Goal: Transaction & Acquisition: Purchase product/service

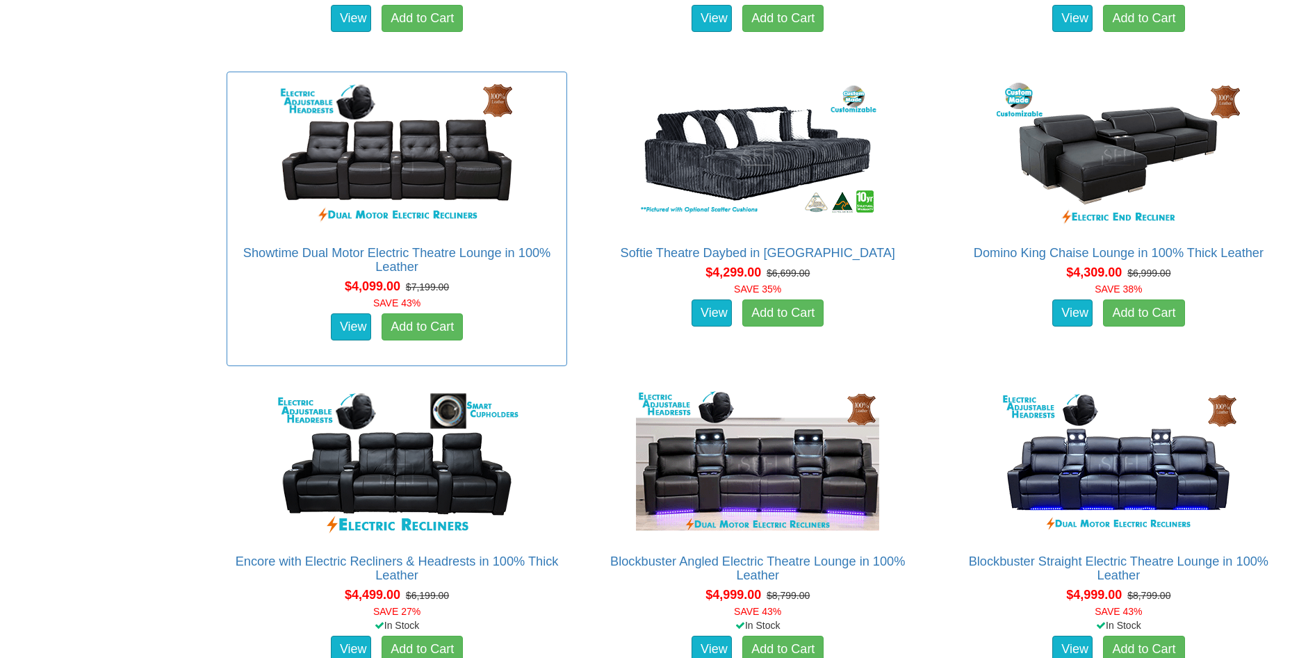
scroll to position [3649, 0]
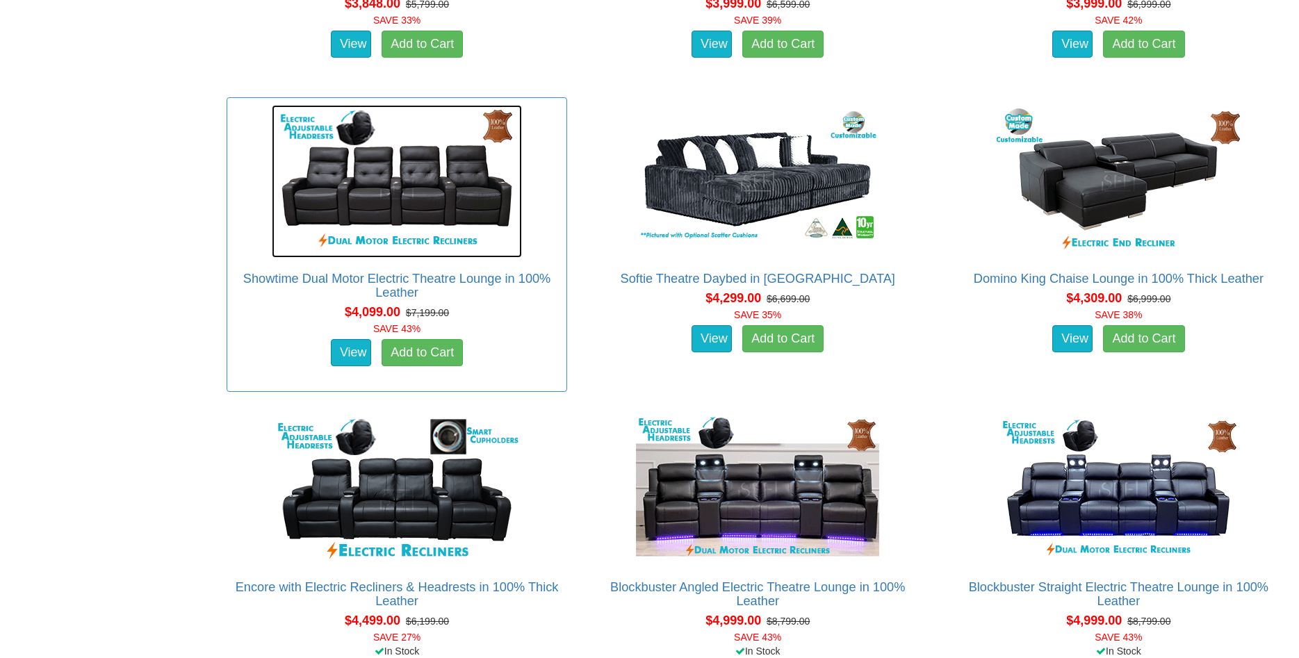
click at [372, 190] on img at bounding box center [397, 181] width 250 height 153
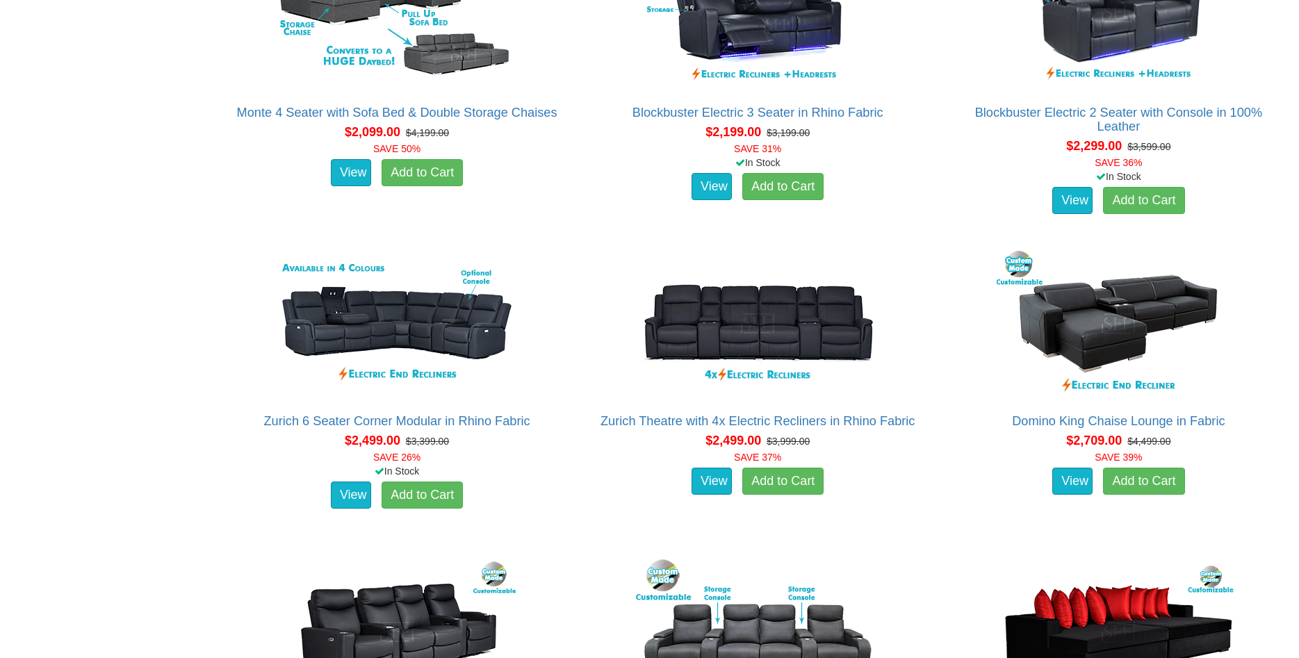
scroll to position [1772, 0]
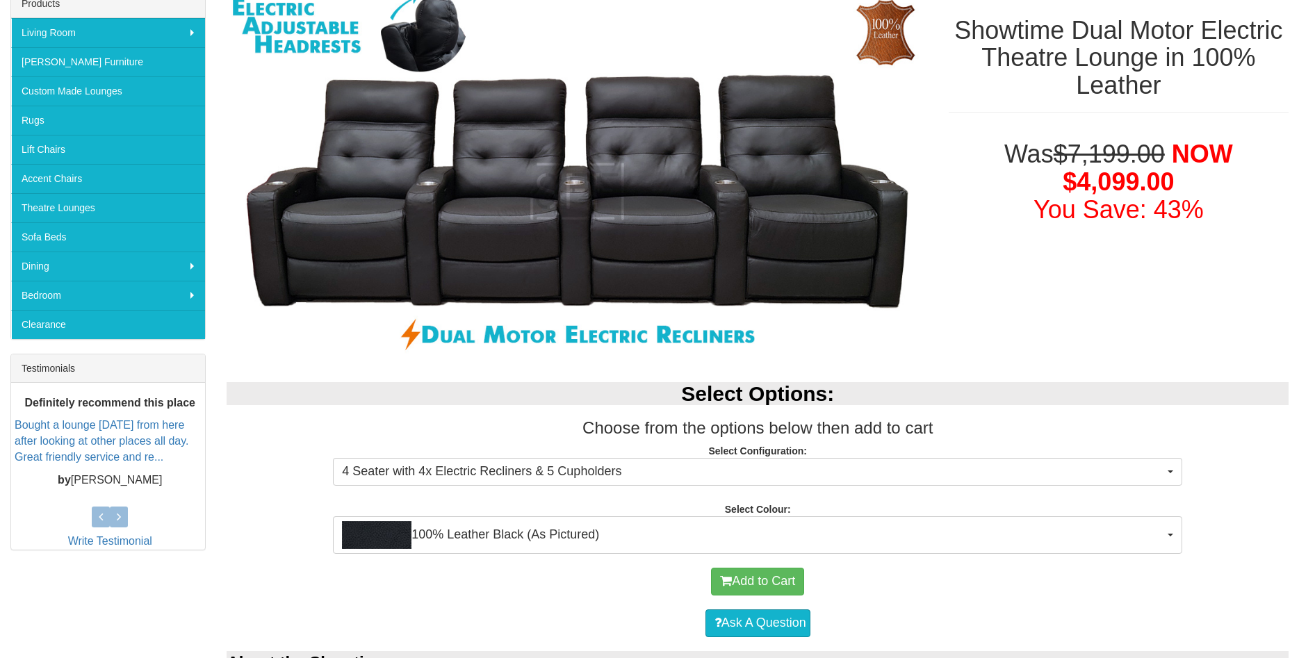
scroll to position [284, 0]
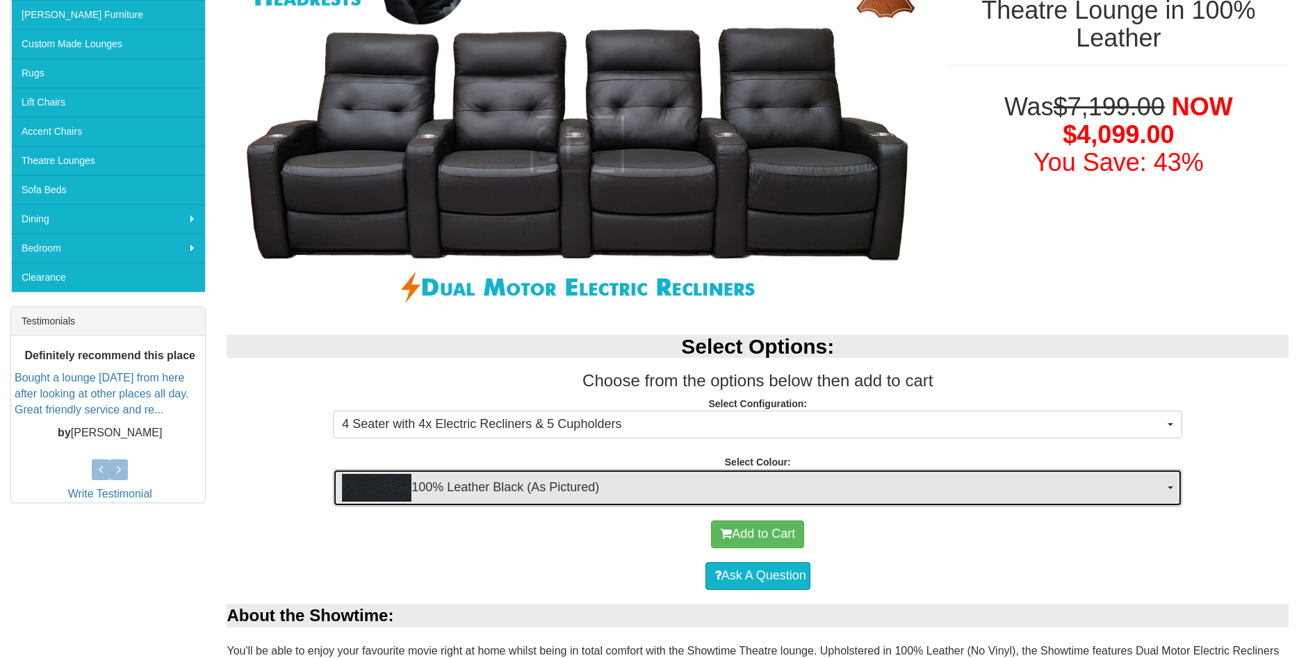
click at [586, 493] on span "100% Leather Black (As Pictured)" at bounding box center [753, 488] width 822 height 28
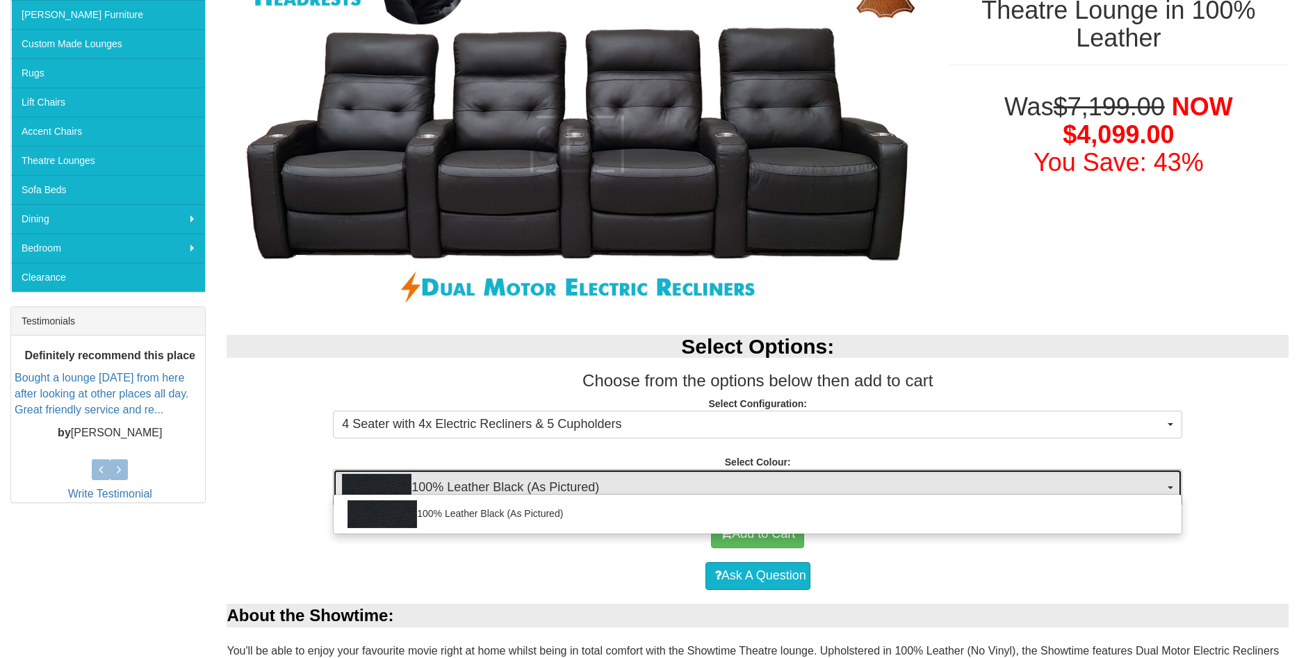
click at [586, 493] on span "100% Leather Black (As Pictured)" at bounding box center [753, 488] width 822 height 28
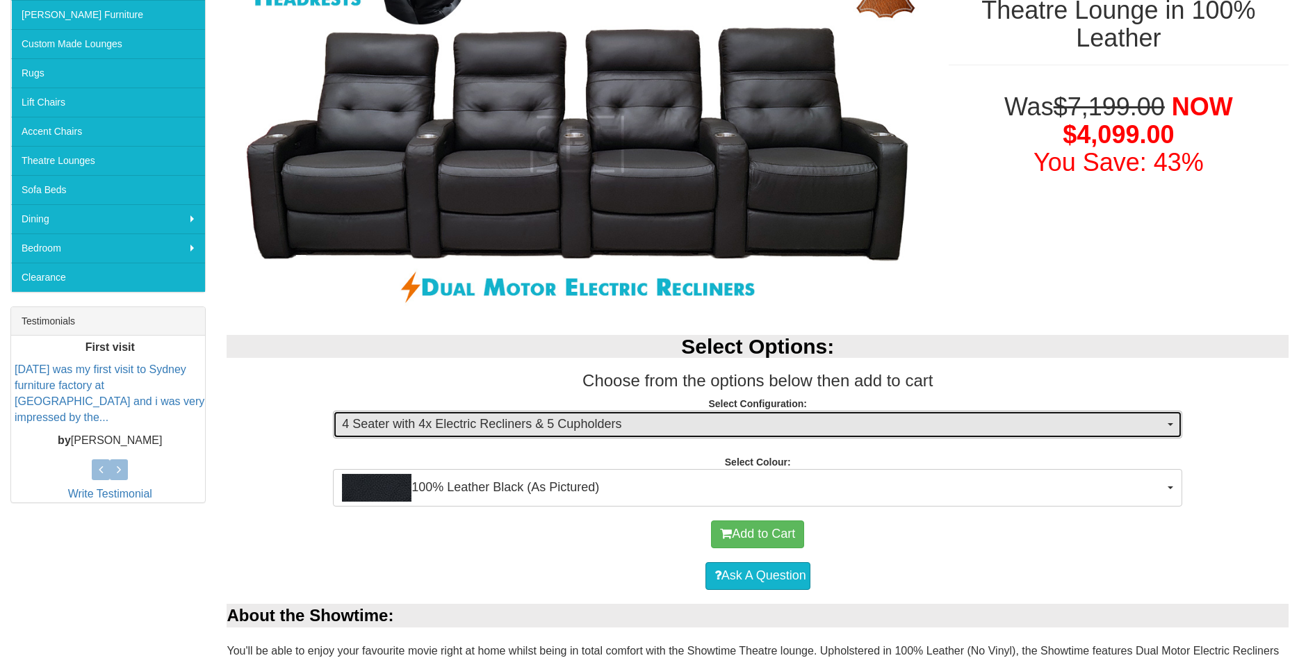
click at [519, 417] on span "4 Seater with 4x Electric Recliners & 5 Cupholders" at bounding box center [753, 425] width 822 height 18
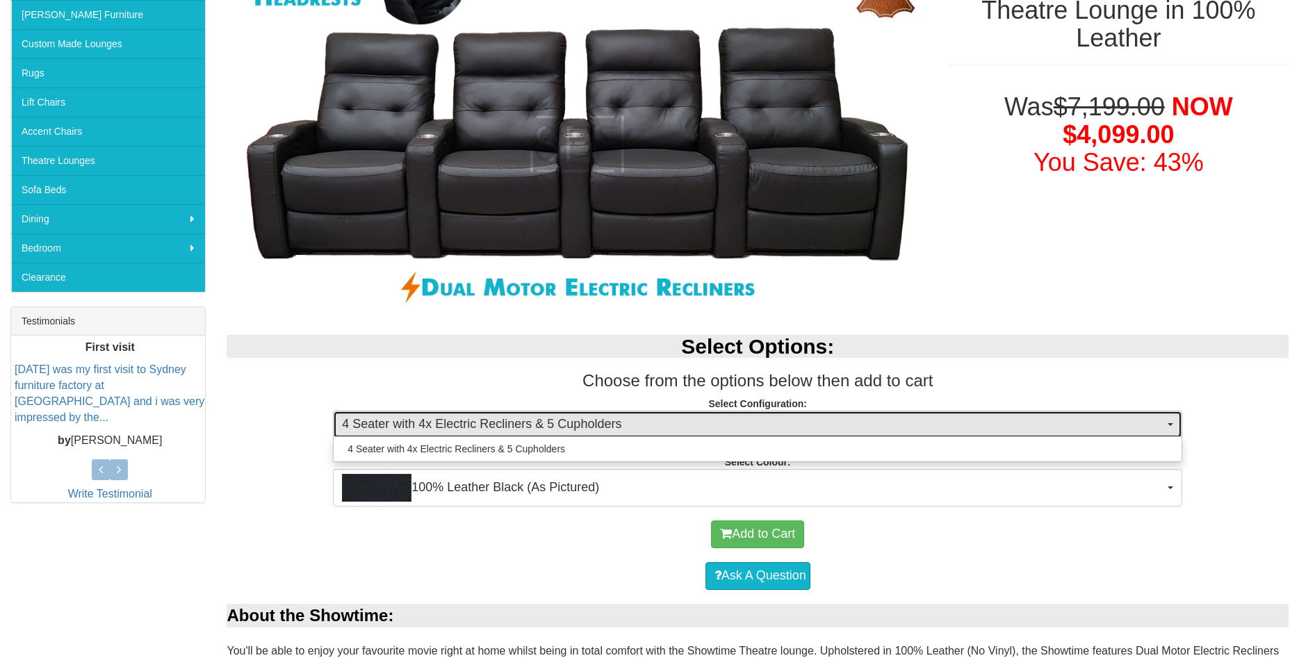
click at [519, 417] on span "4 Seater with 4x Electric Recliners & 5 Cupholders" at bounding box center [753, 425] width 822 height 18
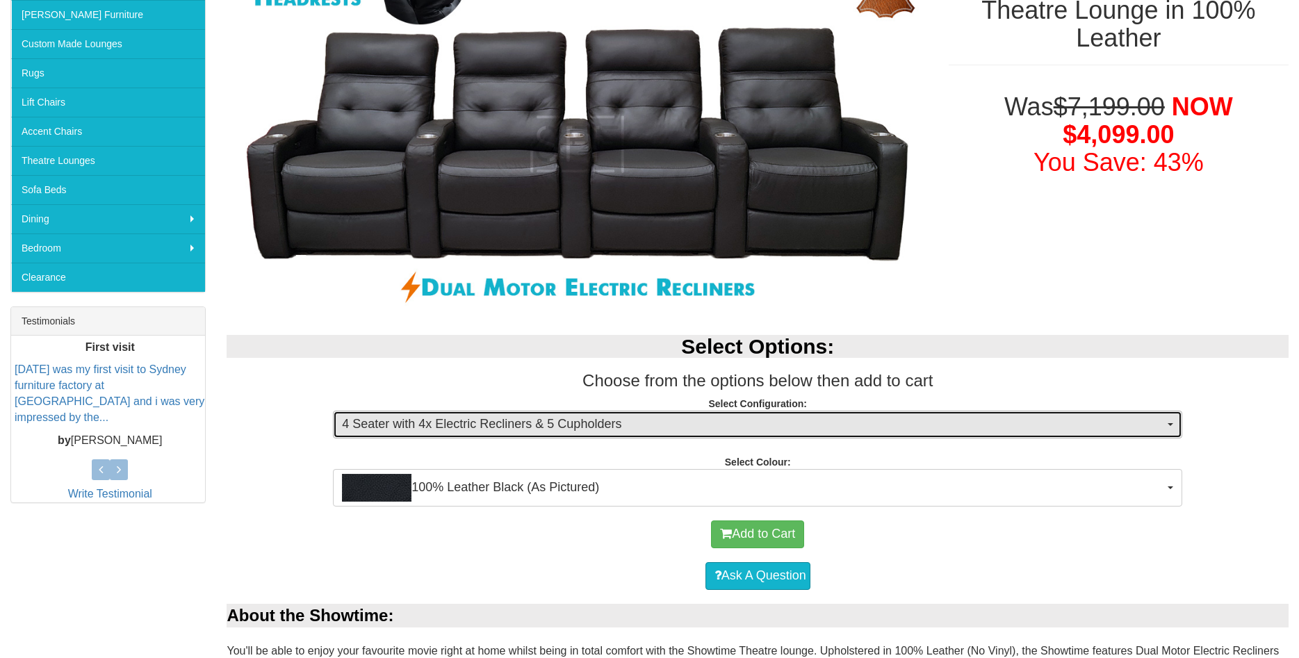
click at [519, 417] on span "4 Seater with 4x Electric Recliners & 5 Cupholders" at bounding box center [753, 425] width 822 height 18
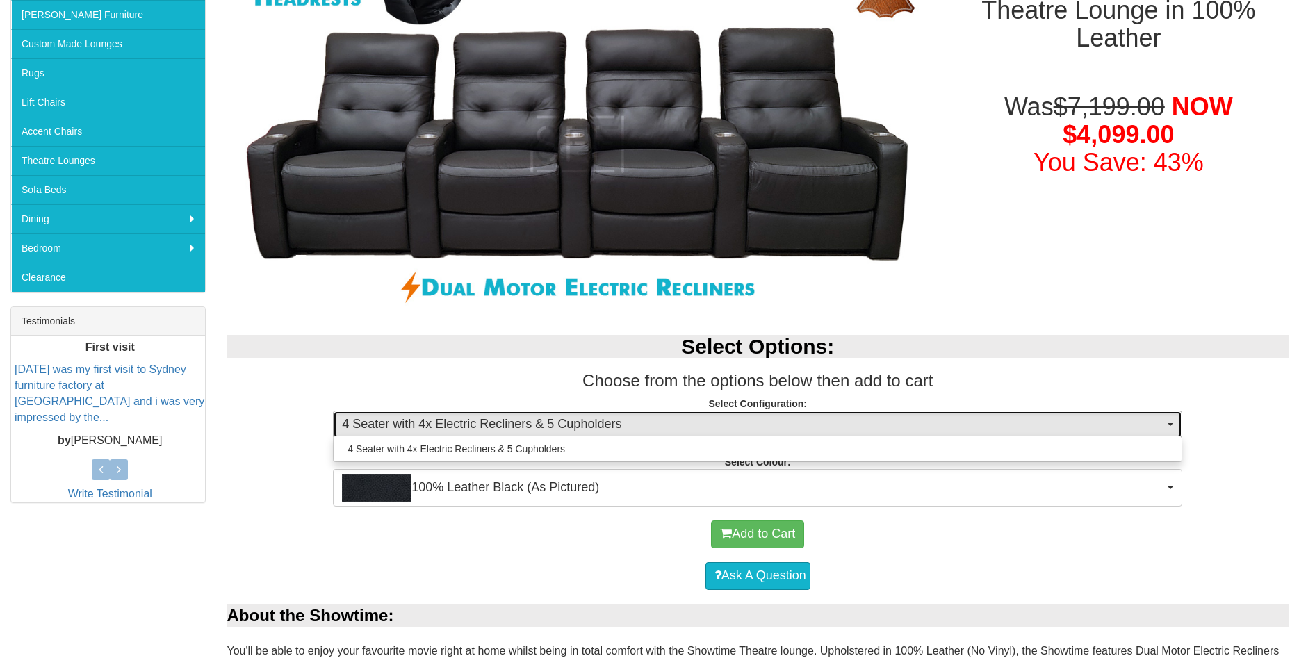
click at [519, 417] on span "4 Seater with 4x Electric Recliners & 5 Cupholders" at bounding box center [753, 425] width 822 height 18
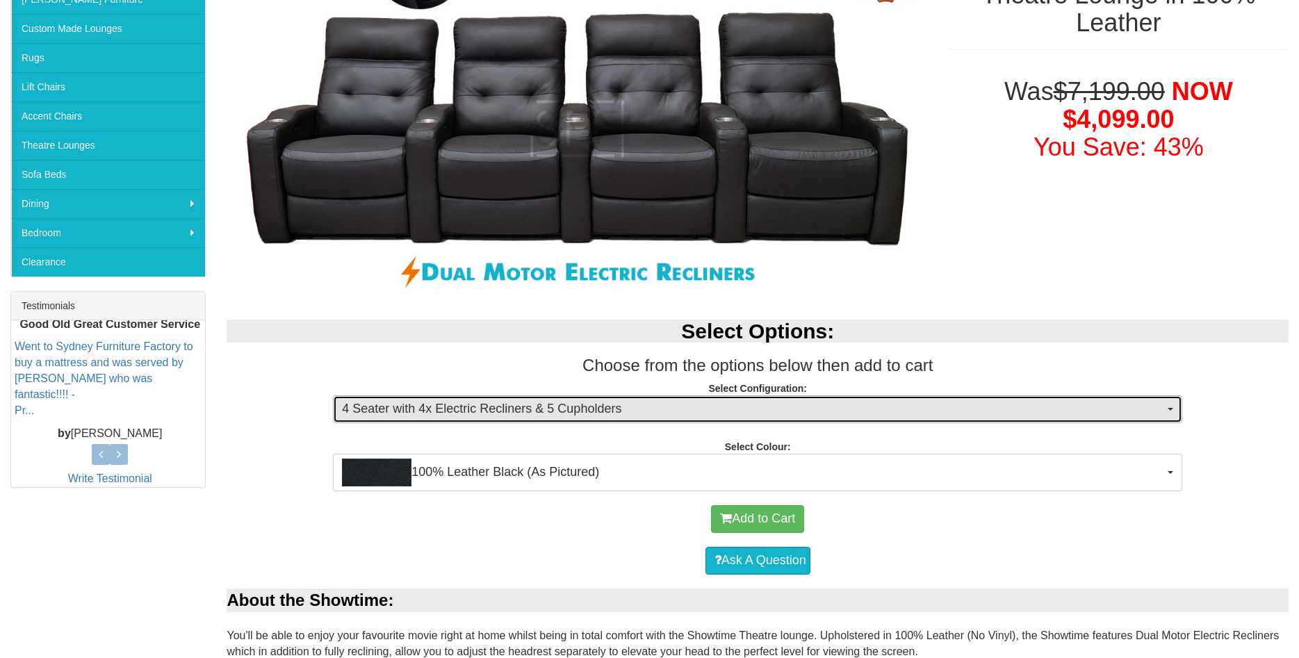
scroll to position [0, 0]
